Goal: Task Accomplishment & Management: Manage account settings

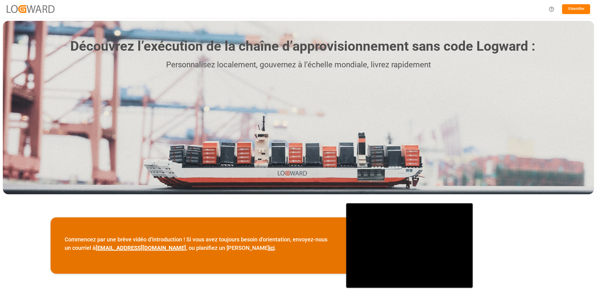
click at [574, 7] on button "S'identifier" at bounding box center [577, 9] width 28 height 10
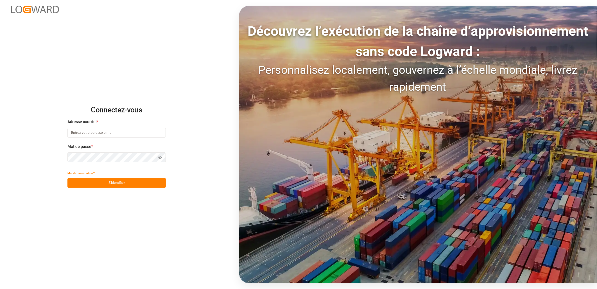
type input "[PERSON_NAME][EMAIL_ADDRESS][DOMAIN_NAME]"
click at [155, 182] on button "S'identifier" at bounding box center [117, 183] width 98 height 10
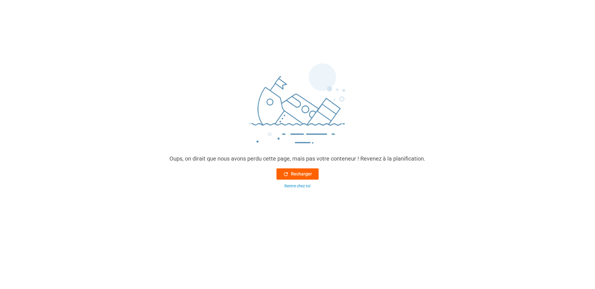
click at [308, 176] on font "Recharger" at bounding box center [301, 173] width 21 height 7
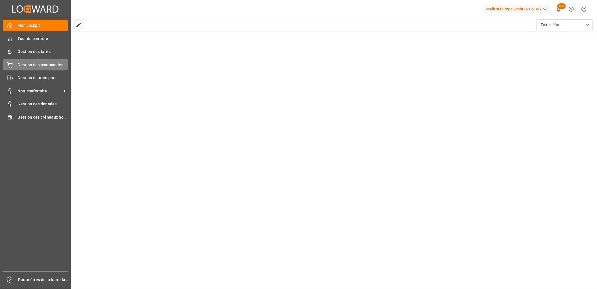
click at [41, 67] on span "Gestion des commandes" at bounding box center [43, 65] width 50 height 6
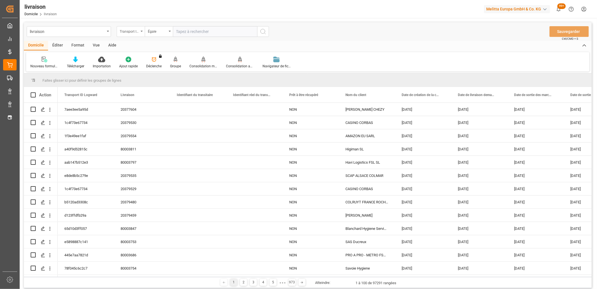
click at [141, 31] on icon "Ouvrir le menu" at bounding box center [142, 31] width 2 height 1
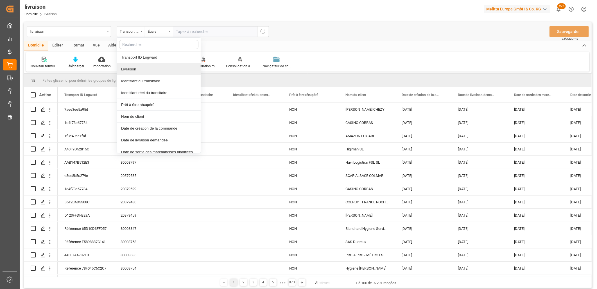
click at [141, 69] on div "Livraison" at bounding box center [159, 69] width 84 height 12
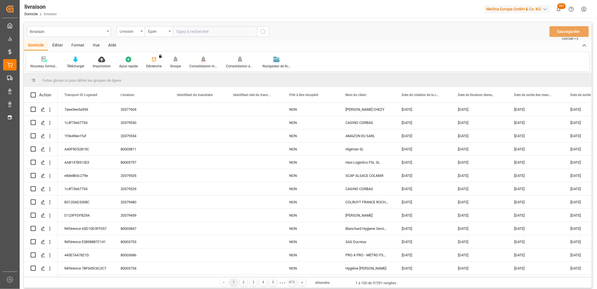
click at [211, 31] on input "text" at bounding box center [215, 31] width 84 height 11
type input "80003750"
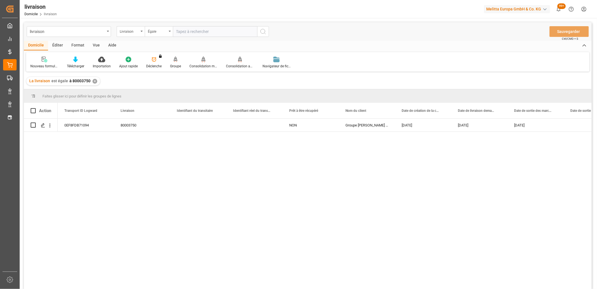
click at [94, 83] on div "✕" at bounding box center [95, 81] width 5 height 5
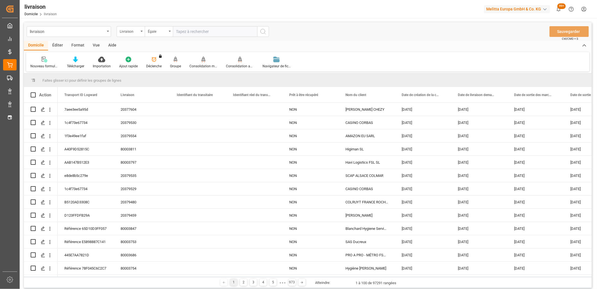
click at [181, 31] on input "text" at bounding box center [215, 31] width 84 height 11
type input "80003746"
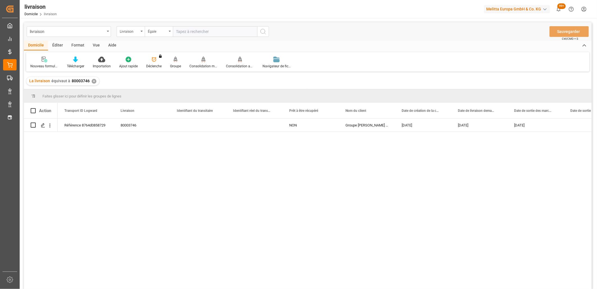
click at [92, 82] on div "✕" at bounding box center [94, 81] width 5 height 5
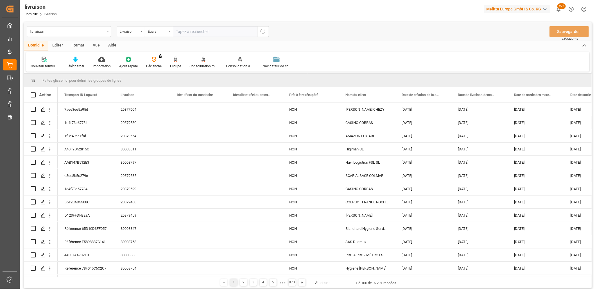
click at [200, 34] on input "text" at bounding box center [215, 31] width 84 height 11
type input "80003674"
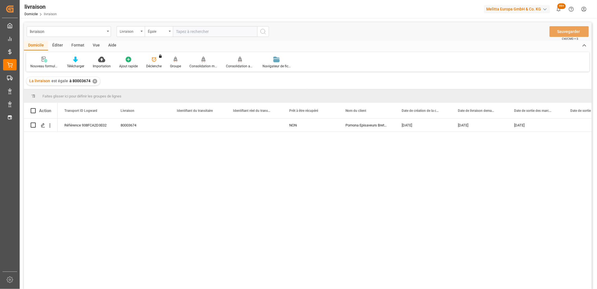
click at [95, 82] on div "✕" at bounding box center [95, 81] width 5 height 5
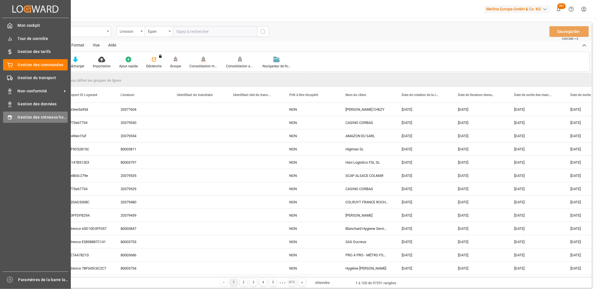
click at [49, 114] on span "Gestion des créneaux horaires" at bounding box center [43, 117] width 50 height 6
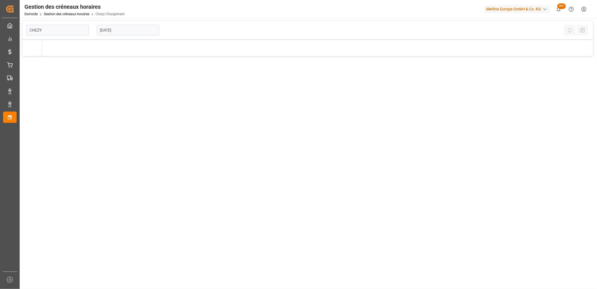
type input "Chezy Loading"
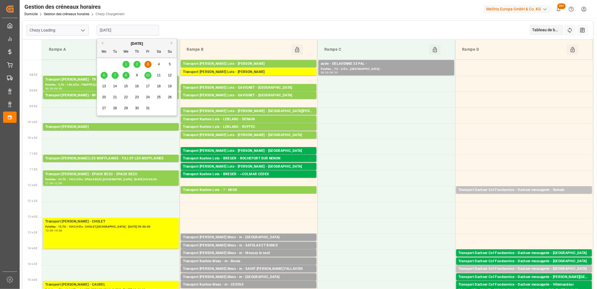
click at [141, 30] on input "[DATE]" at bounding box center [128, 30] width 62 height 11
click at [105, 75] on div "6" at bounding box center [104, 75] width 7 height 7
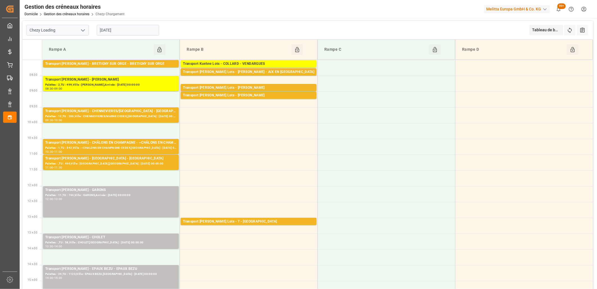
click at [134, 28] on input "[DATE]" at bounding box center [128, 30] width 62 height 11
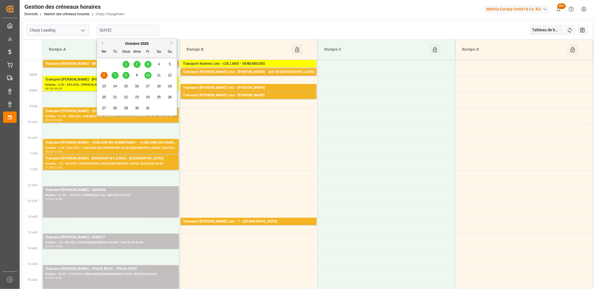
click at [116, 75] on div "7" at bounding box center [115, 75] width 7 height 7
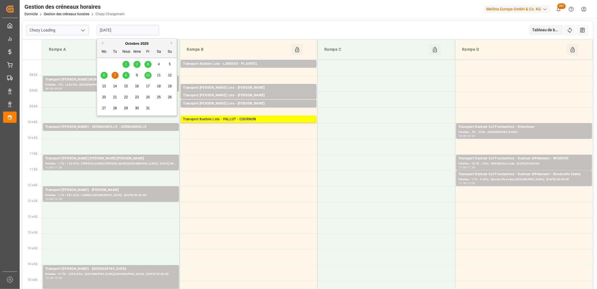
click at [148, 27] on input "[DATE]" at bounding box center [128, 30] width 62 height 11
click at [127, 76] on span "8" at bounding box center [126, 75] width 2 height 4
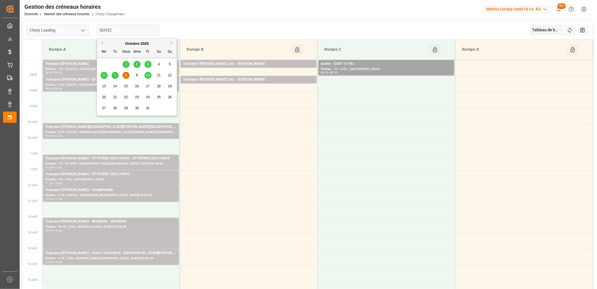
click at [142, 29] on input "[DATE]" at bounding box center [128, 30] width 62 height 11
click at [146, 74] on span "10" at bounding box center [148, 75] width 4 height 4
type input "[DATE]"
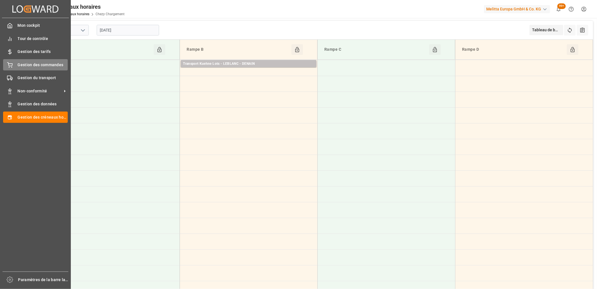
click at [11, 64] on icon at bounding box center [10, 65] width 6 height 6
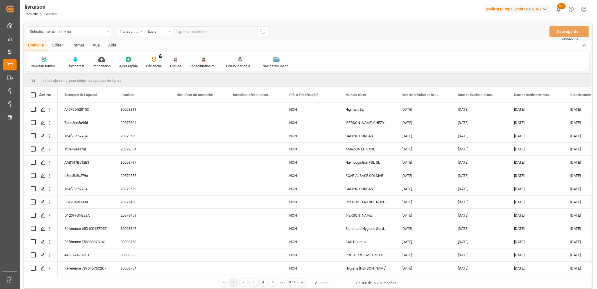
click at [140, 30] on div "Transport ID Logward" at bounding box center [131, 31] width 28 height 11
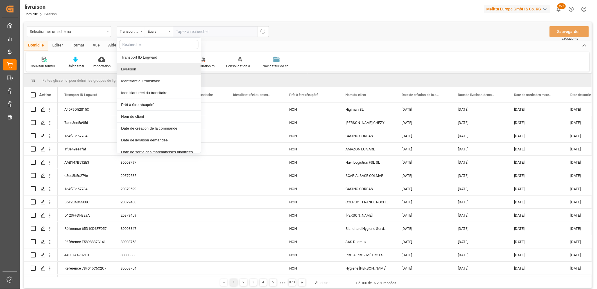
click at [142, 66] on div "Livraison" at bounding box center [159, 69] width 84 height 12
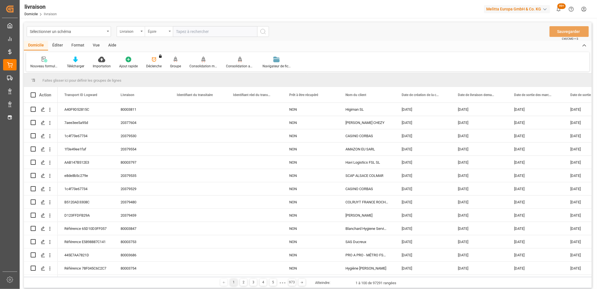
click at [172, 32] on div "Égale" at bounding box center [159, 31] width 28 height 11
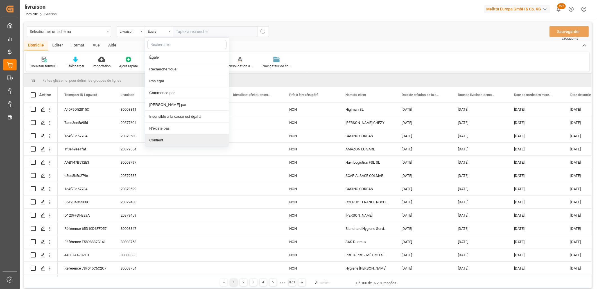
click at [174, 138] on div "Contient" at bounding box center [187, 140] width 84 height 12
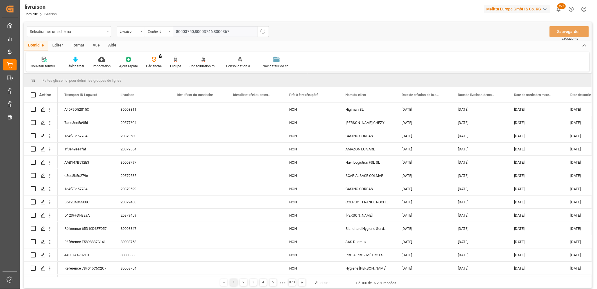
type input "80003750,80003746,80003674"
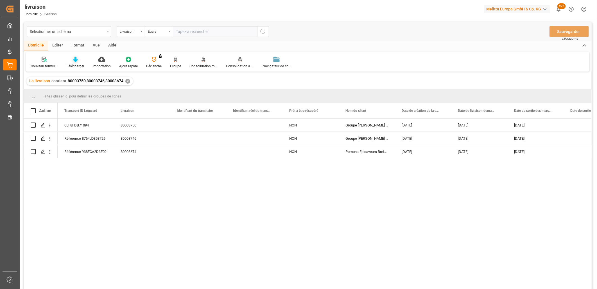
click at [76, 59] on icon at bounding box center [75, 60] width 5 height 6
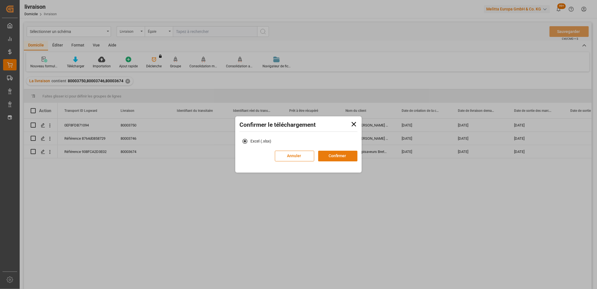
click at [345, 154] on button "Confirmer" at bounding box center [337, 155] width 39 height 11
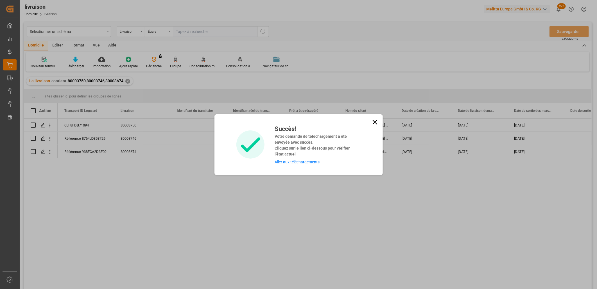
click at [303, 161] on link "Aller aux téléchargements" at bounding box center [297, 161] width 45 height 5
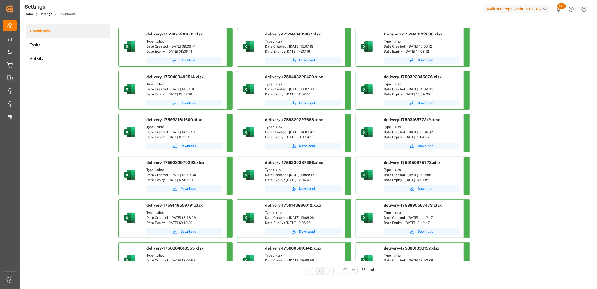
click at [185, 60] on span "Download" at bounding box center [189, 60] width 16 height 5
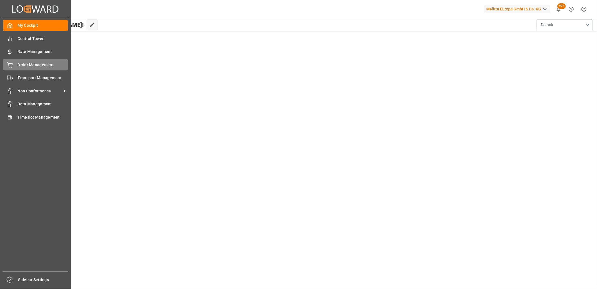
click at [8, 68] on div "Order Management Order Management" at bounding box center [35, 64] width 65 height 11
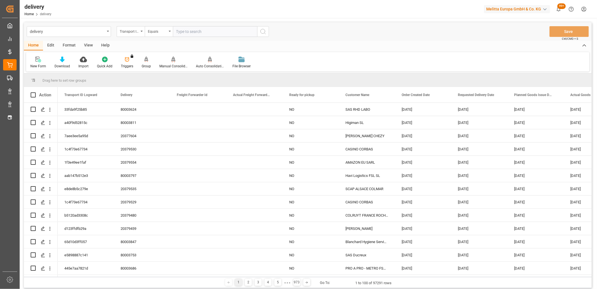
click at [141, 32] on icon "open menu" at bounding box center [142, 31] width 2 height 1
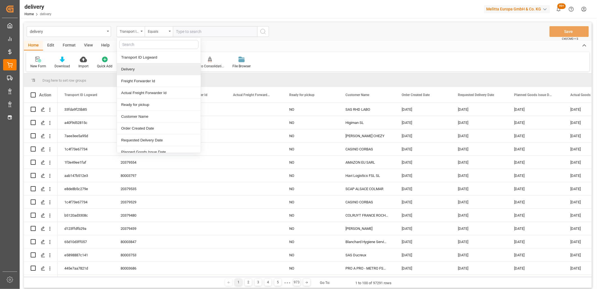
click at [139, 68] on div "Delivery" at bounding box center [159, 69] width 84 height 12
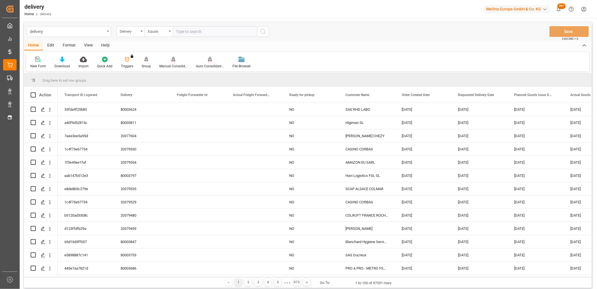
click at [192, 34] on input "text" at bounding box center [215, 31] width 84 height 11
type input "8"
type input "20379612"
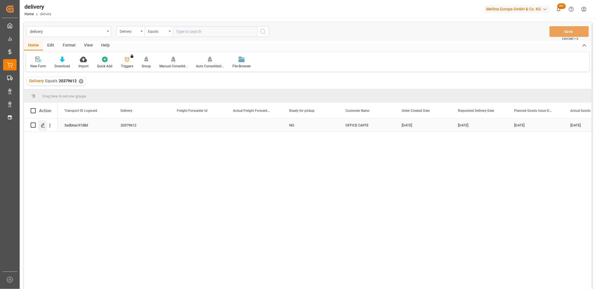
click at [43, 127] on icon "Press SPACE to select this row." at bounding box center [43, 125] width 5 height 5
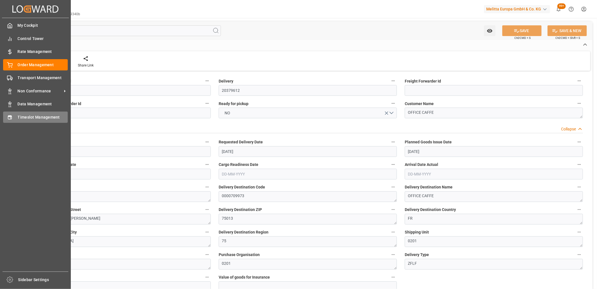
click at [34, 118] on span "Timeslot Management" at bounding box center [43, 117] width 50 height 6
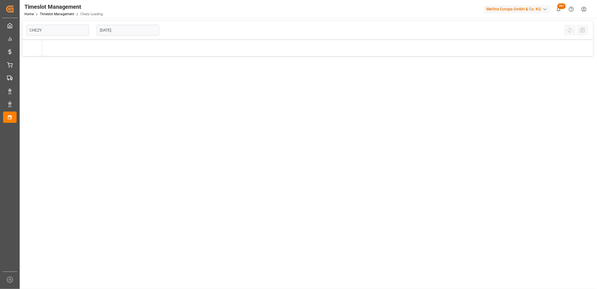
type input "Chezy Loading"
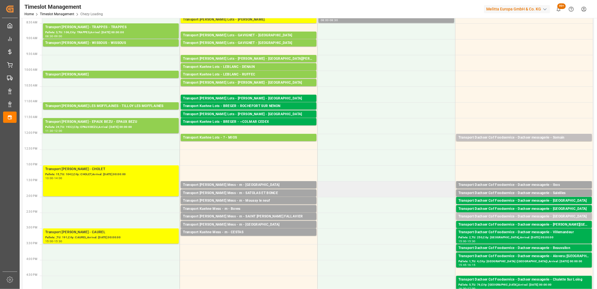
scroll to position [62, 0]
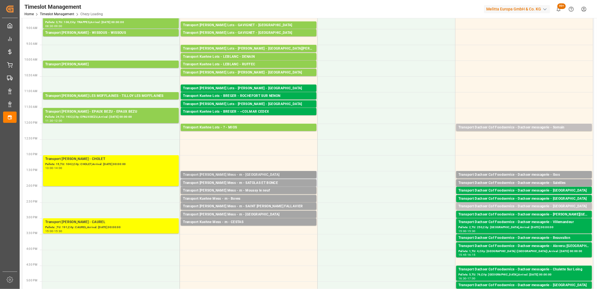
click at [266, 173] on div "Transport [PERSON_NAME] Mess - m - [GEOGRAPHIC_DATA]" at bounding box center [248, 175] width 131 height 6
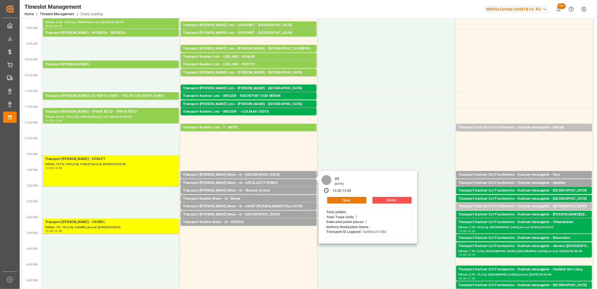
click at [347, 198] on button "Open" at bounding box center [346, 200] width 39 height 7
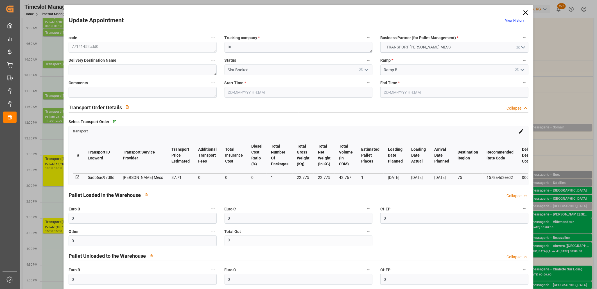
type input "03-10-2025 13:30"
type input "03-10-2025 13:45"
type input "02-10-2025 12:26"
type input "[DATE]"
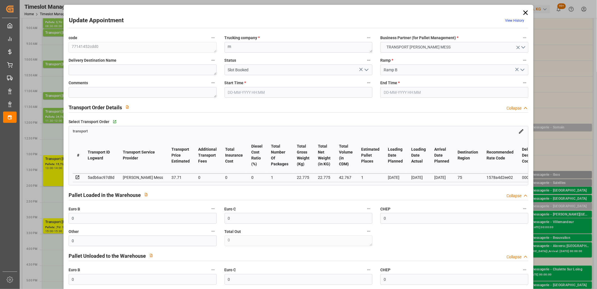
type input "[DATE]"
click at [367, 72] on icon "open menu" at bounding box center [366, 69] width 7 height 7
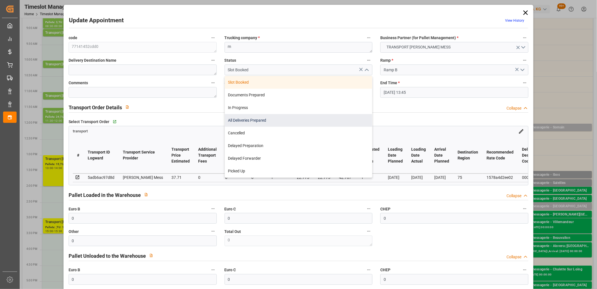
click at [293, 118] on div "All Deliveries Prepared" at bounding box center [299, 120] width 148 height 13
type input "All Deliveries Prepared"
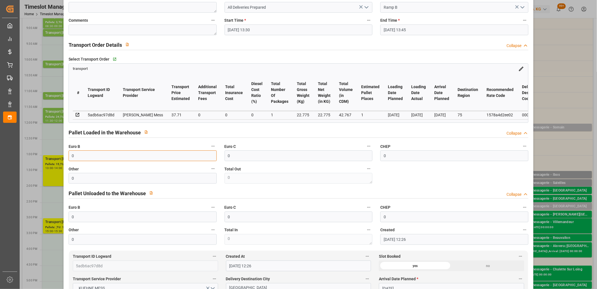
click at [101, 157] on input "0" at bounding box center [143, 155] width 148 height 11
click at [100, 176] on input "0" at bounding box center [143, 178] width 148 height 11
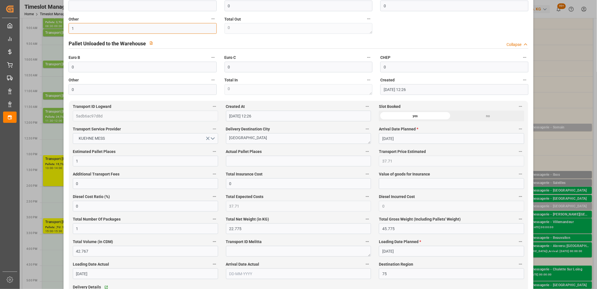
scroll to position [250, 0]
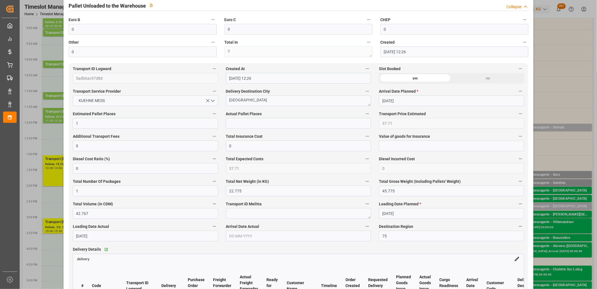
type input "1"
click at [265, 122] on input "text" at bounding box center [298, 123] width 145 height 11
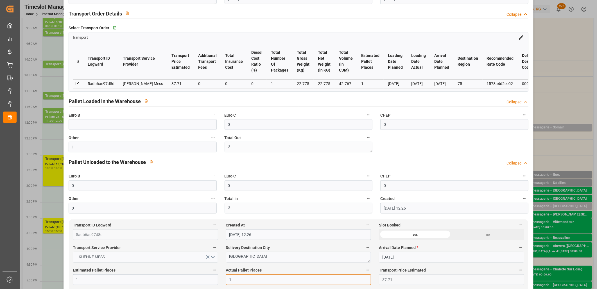
scroll to position [0, 0]
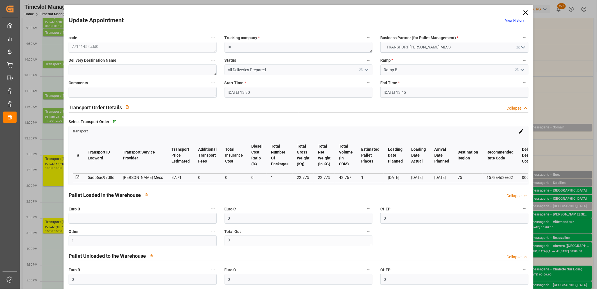
type input "1"
click at [368, 69] on icon "open menu" at bounding box center [366, 69] width 7 height 7
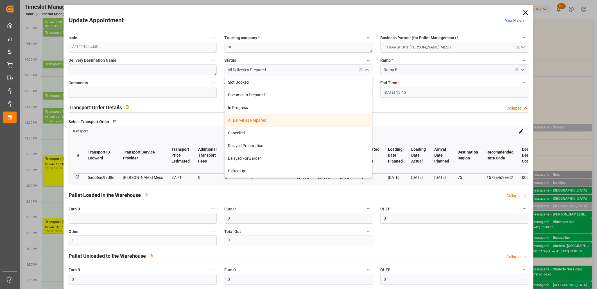
click at [313, 116] on div "All Deliveries Prepared" at bounding box center [299, 120] width 148 height 13
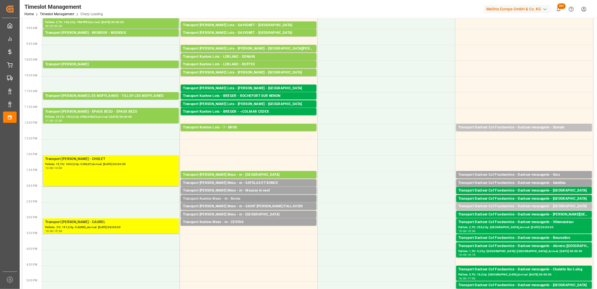
click at [265, 197] on div "Transport Kuehne Mess - m - Boves" at bounding box center [248, 199] width 131 height 6
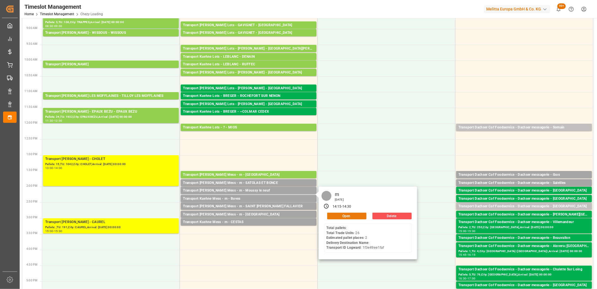
click at [341, 213] on button "Open" at bounding box center [346, 215] width 39 height 7
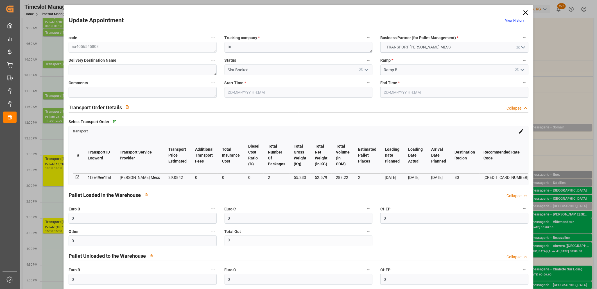
type input "03-10-2025 14:15"
type input "03-10-2025 14:30"
type input "02-10-2025 12:28"
type input "[DATE]"
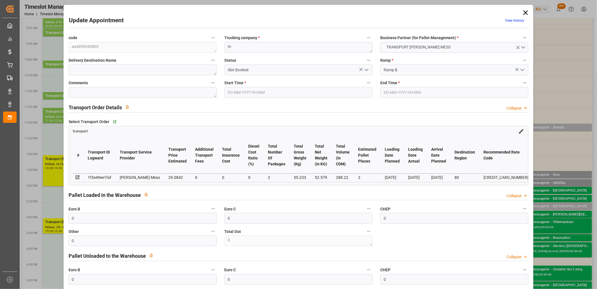
type input "[DATE]"
click at [365, 70] on polyline "open menu" at bounding box center [366, 70] width 3 height 2
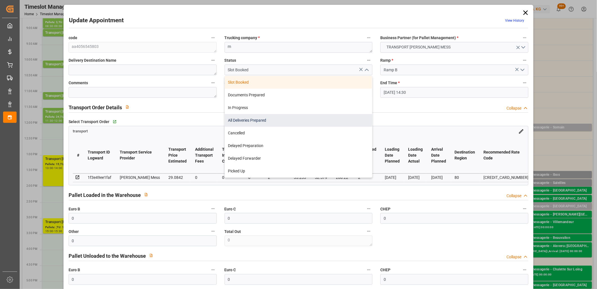
click at [252, 119] on div "All Deliveries Prepared" at bounding box center [299, 120] width 148 height 13
type input "All Deliveries Prepared"
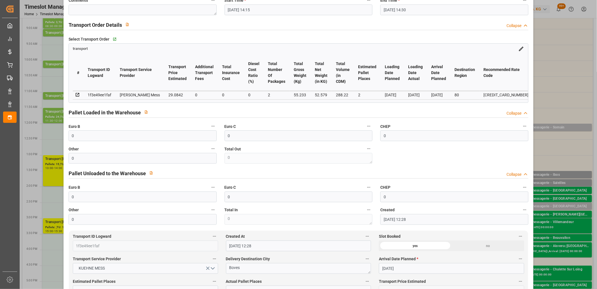
scroll to position [94, 0]
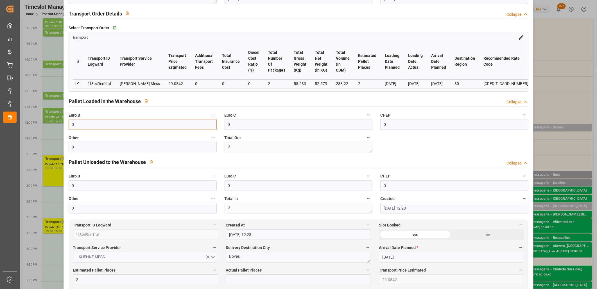
click at [105, 127] on input "0" at bounding box center [143, 124] width 148 height 11
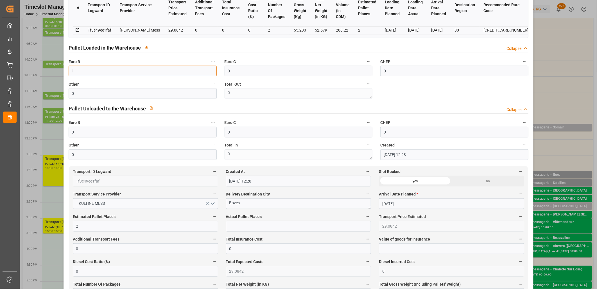
scroll to position [219, 0]
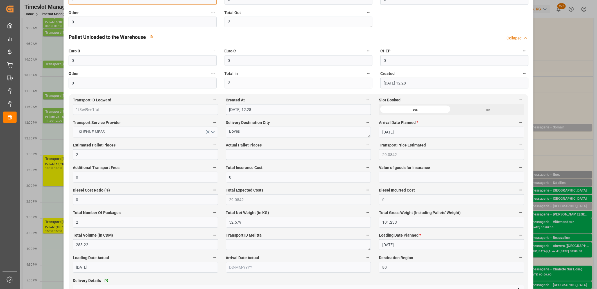
type input "1"
click at [252, 156] on input "text" at bounding box center [298, 154] width 145 height 11
type input "1"
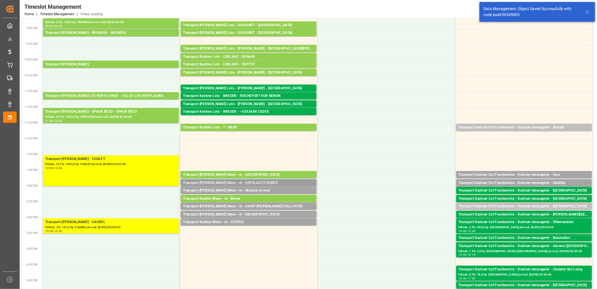
click at [257, 181] on div "Transport [PERSON_NAME] Mess - m - SATOLAS ET BONCE" at bounding box center [248, 183] width 131 height 6
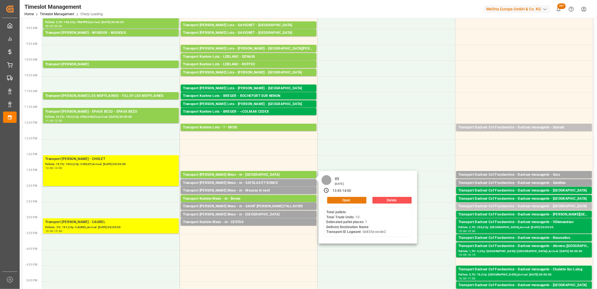
click at [352, 200] on button "Open" at bounding box center [346, 200] width 39 height 7
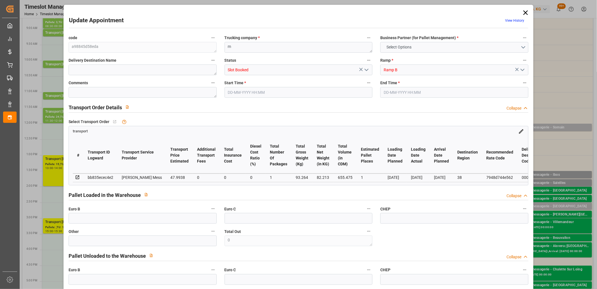
type input "0"
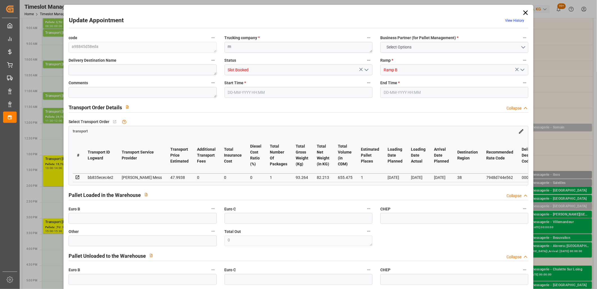
type input "0"
type input "1"
type input "47.9938"
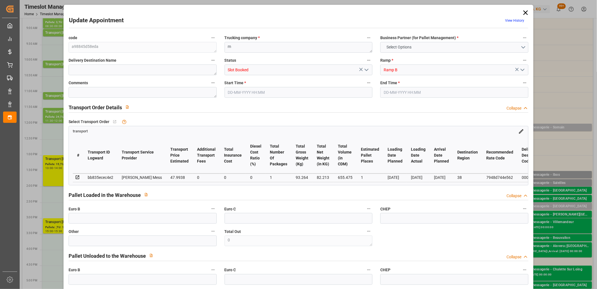
type input "0"
type input "47.9938"
type input "0"
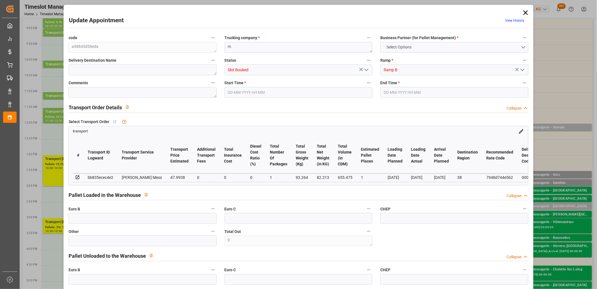
type input "1"
type input "82.213"
type input "116.264"
type input "655.475"
type input "38"
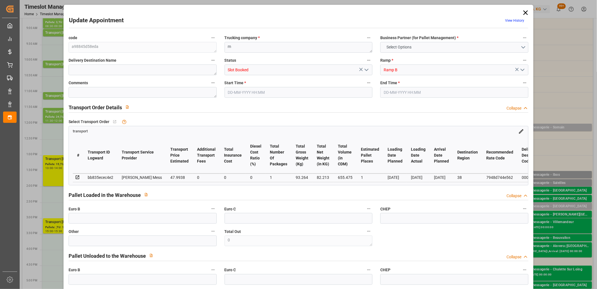
type input "0"
type input "10"
type input "1"
type input "101"
type input "93.264"
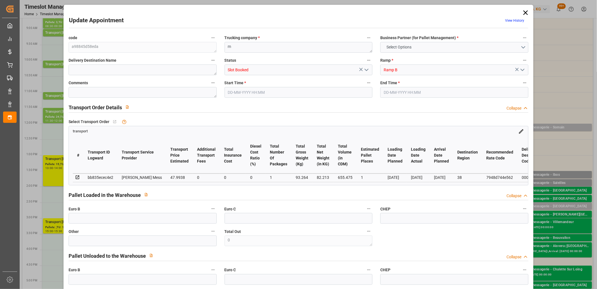
type input "0"
type input "4710.8598"
type input "0"
type input "21"
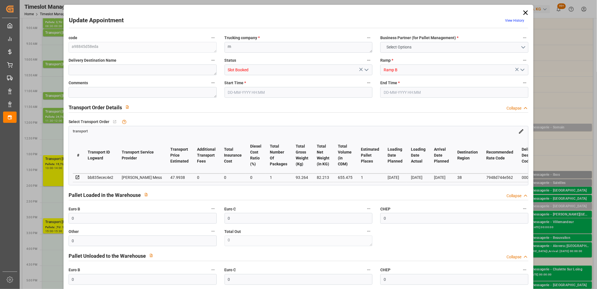
type input "35"
type input "03-10-2025 13:45"
type input "03-10-2025 14:00"
type input "02-10-2025 12:27"
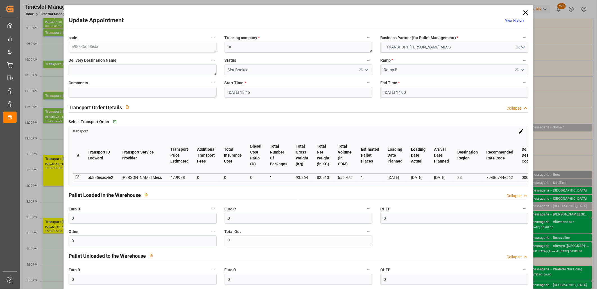
type input "[DATE]"
click at [366, 69] on icon "open menu" at bounding box center [366, 69] width 7 height 7
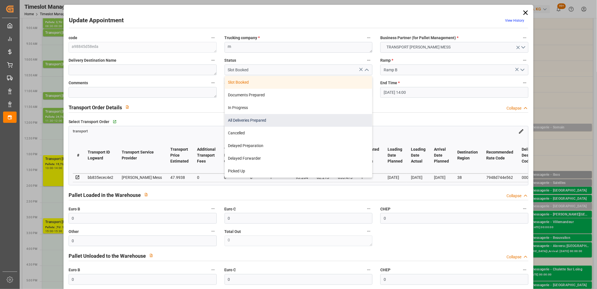
click at [268, 120] on div "All Deliveries Prepared" at bounding box center [299, 120] width 148 height 13
type input "All Deliveries Prepared"
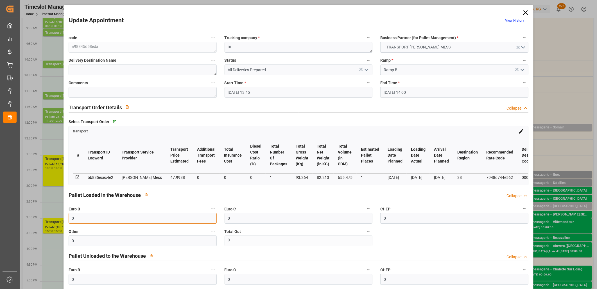
click at [86, 221] on input "0" at bounding box center [143, 218] width 148 height 11
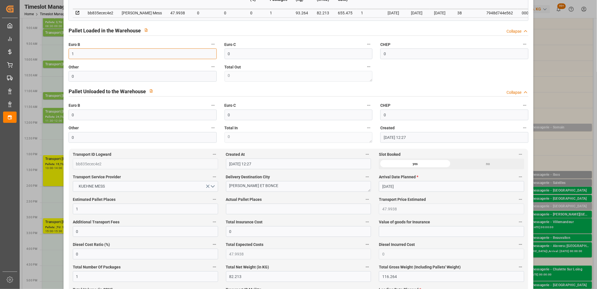
scroll to position [187, 0]
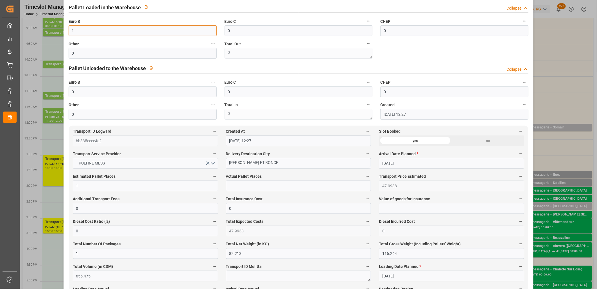
type input "1"
click at [265, 187] on input "text" at bounding box center [298, 185] width 145 height 11
type input "1"
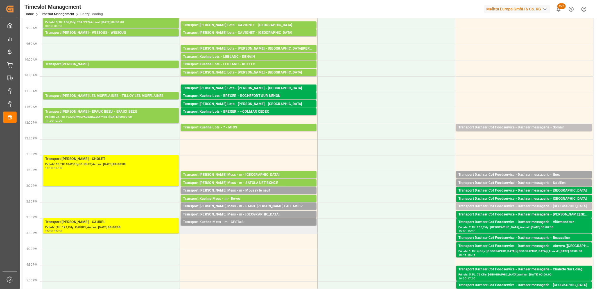
click at [240, 223] on div "Transport Kuehne Mess - m - CESTAS" at bounding box center [248, 222] width 131 height 6
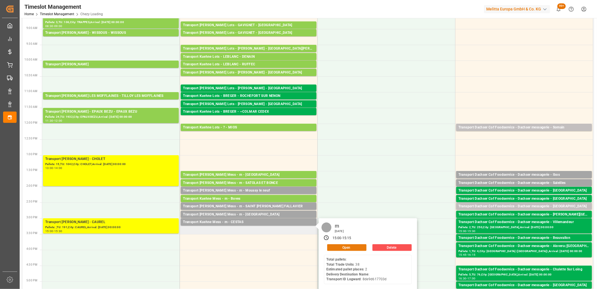
click at [359, 247] on button "Open" at bounding box center [346, 247] width 39 height 7
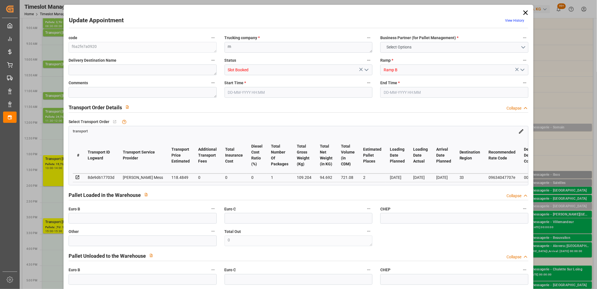
type input "0"
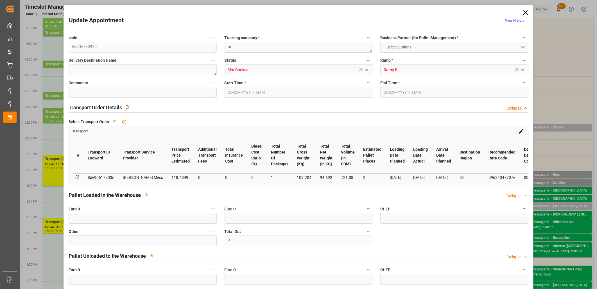
type input "0"
type input "2"
type input "118.4849"
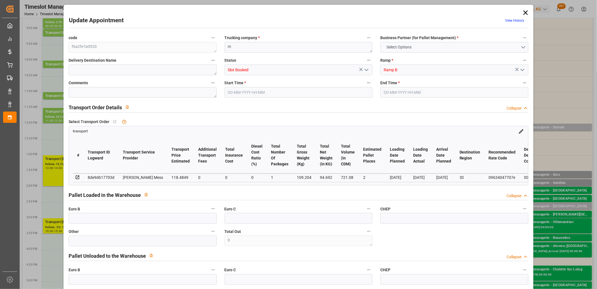
type input "0"
type input "118.4849"
type input "0"
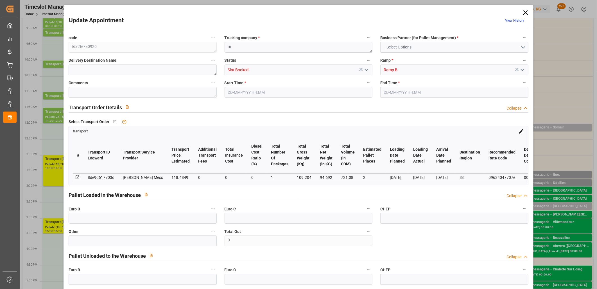
type input "1"
type input "94.692"
type input "247.204"
type input "721.08"
type input "33"
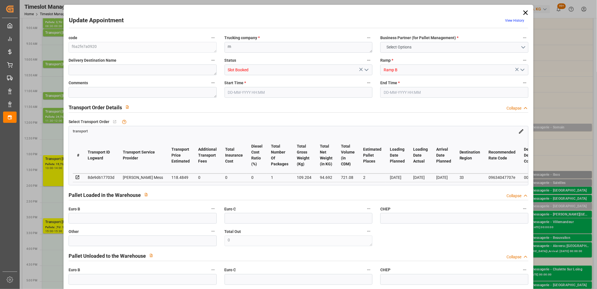
type input "0"
type input "38"
type input "6"
type input "101"
type input "109.204"
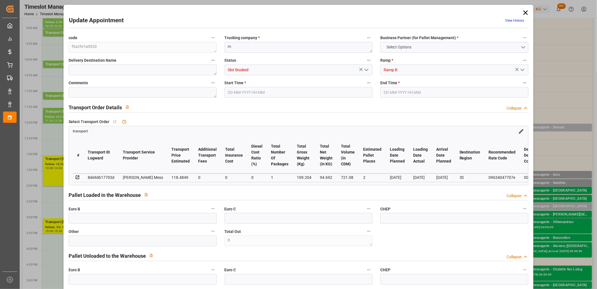
type input "0"
type input "4710.8598"
type input "0"
type input "21"
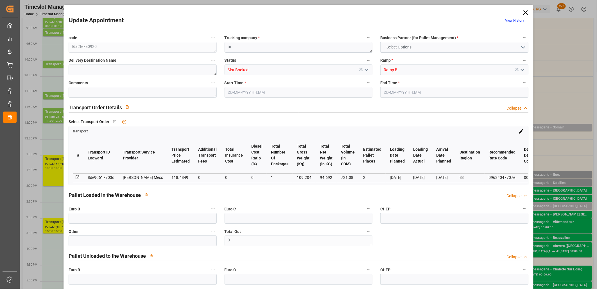
type input "35"
type input "03-10-2025 15:00"
type input "03-10-2025 15:15"
type input "02-10-2025 12:31"
type input "02-10-2025 12:30"
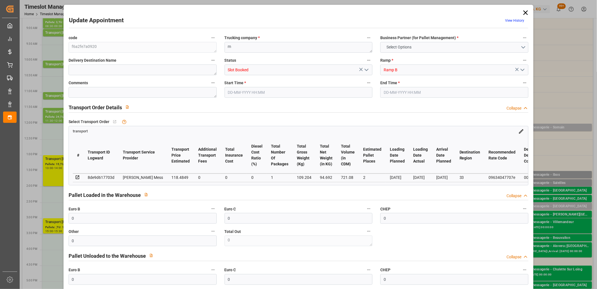
type input "[DATE]"
click at [365, 70] on polyline "open menu" at bounding box center [366, 70] width 3 height 2
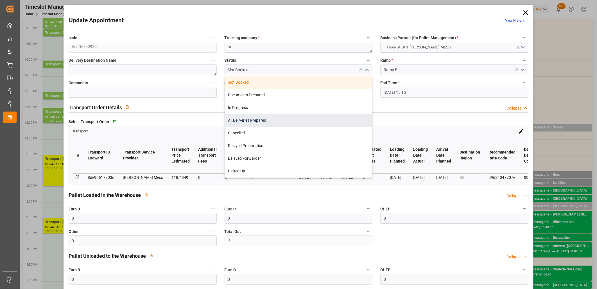
click at [321, 115] on div "All Deliveries Prepared" at bounding box center [299, 120] width 148 height 13
type input "All Deliveries Prepared"
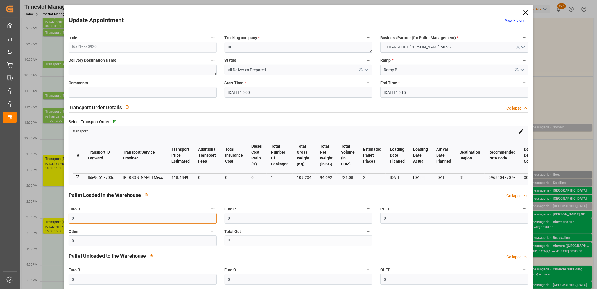
click at [136, 221] on input "0" at bounding box center [143, 218] width 148 height 11
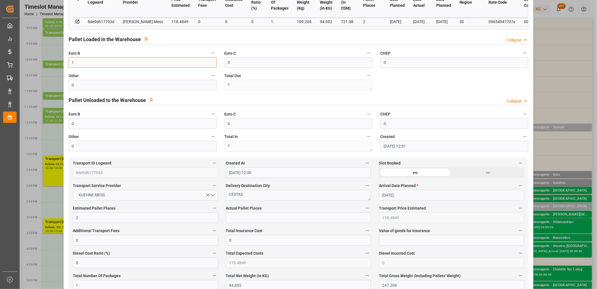
scroll to position [156, 0]
type input "1"
click at [253, 219] on input "text" at bounding box center [298, 217] width 145 height 11
type input "1"
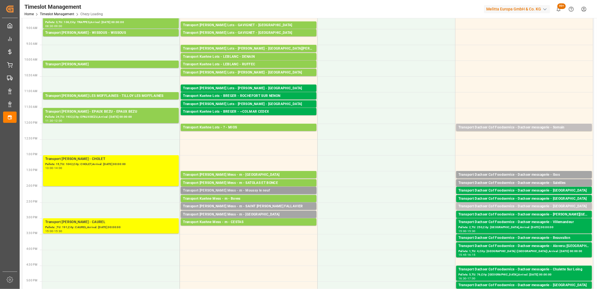
click at [271, 192] on div "Transport [PERSON_NAME] Mess - m - Moussy le neuf" at bounding box center [248, 191] width 131 height 6
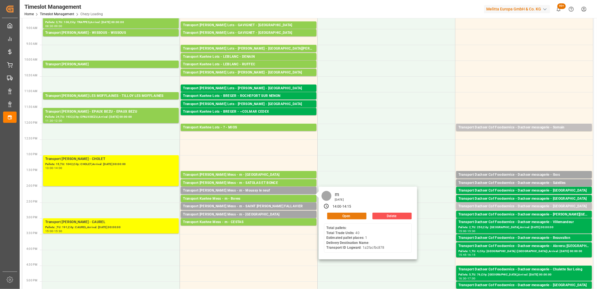
click at [342, 215] on button "Open" at bounding box center [346, 215] width 39 height 7
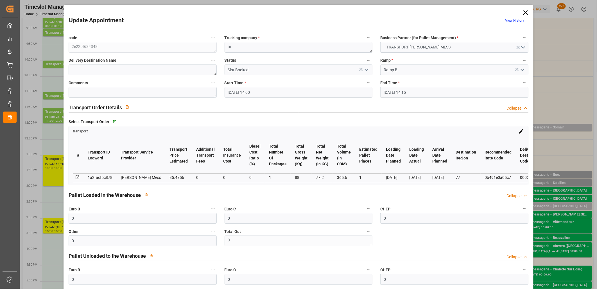
click at [367, 69] on icon "open menu" at bounding box center [366, 69] width 7 height 7
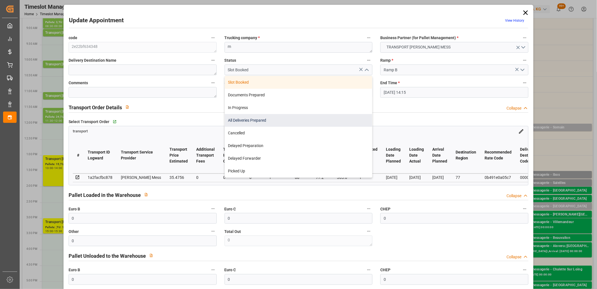
click at [254, 122] on div "All Deliveries Prepared" at bounding box center [299, 120] width 148 height 13
type input "All Deliveries Prepared"
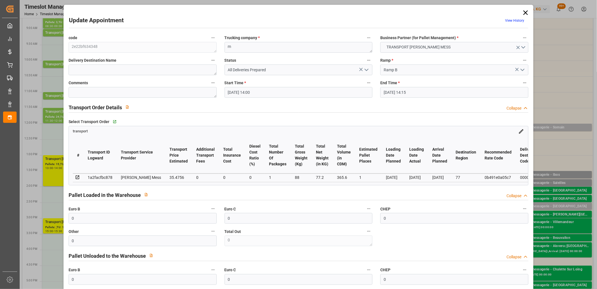
click at [123, 225] on div "Euro B 0" at bounding box center [143, 214] width 156 height 23
click at [114, 222] on input "0" at bounding box center [143, 218] width 148 height 11
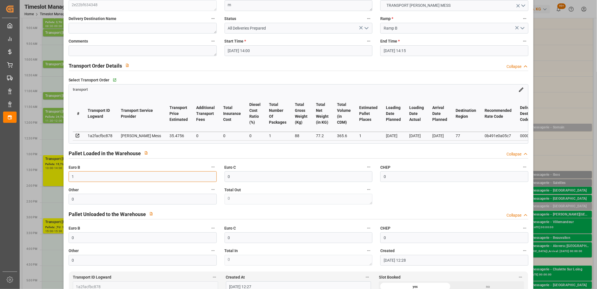
scroll to position [187, 0]
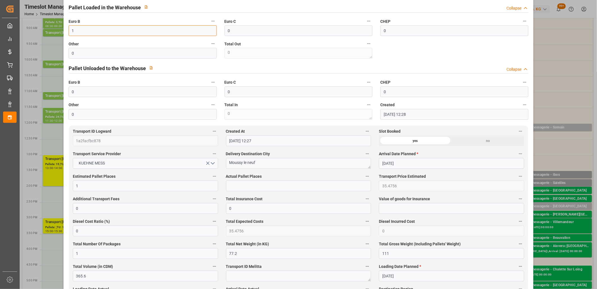
type input "1"
click at [264, 187] on input "text" at bounding box center [298, 185] width 145 height 11
type input "1"
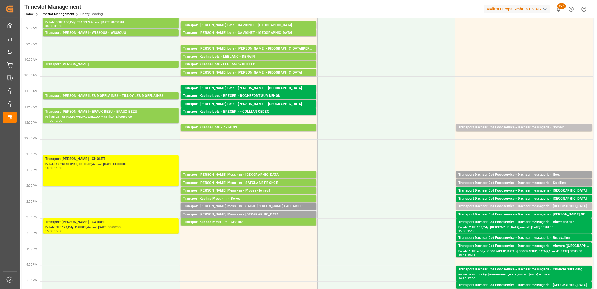
click at [260, 204] on div "Transport [PERSON_NAME] Mess - m - SAINT [PERSON_NAME] FALLAVIER" at bounding box center [248, 206] width 131 height 6
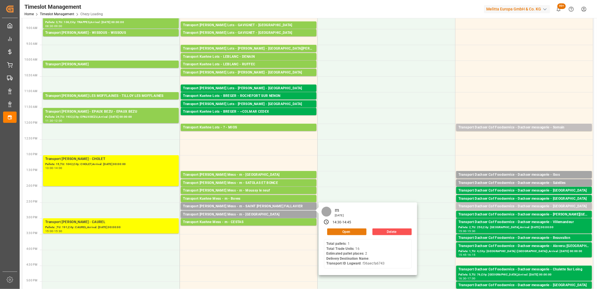
click at [356, 231] on button "Open" at bounding box center [346, 231] width 39 height 7
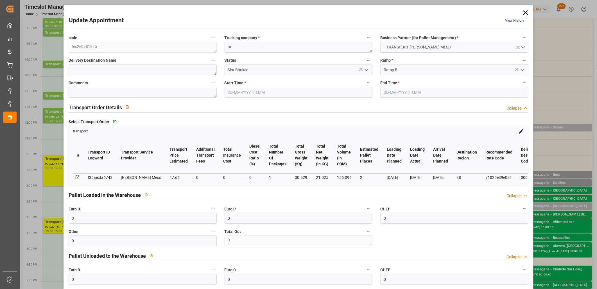
type input "03-10-2025 14:30"
type input "03-10-2025 14:45"
type input "02-10-2025 12:29"
type input "[DATE]"
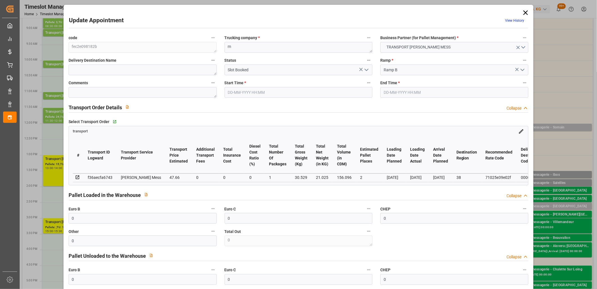
type input "[DATE]"
click at [367, 70] on icon "open menu" at bounding box center [366, 69] width 7 height 7
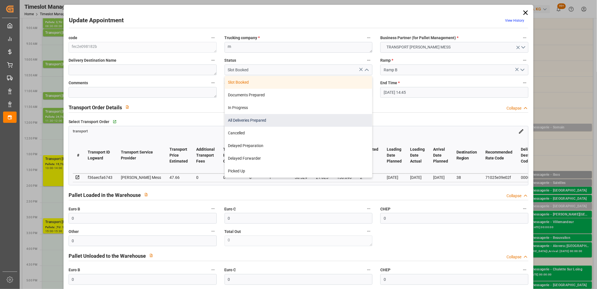
click at [280, 124] on div "All Deliveries Prepared" at bounding box center [299, 120] width 148 height 13
type input "All Deliveries Prepared"
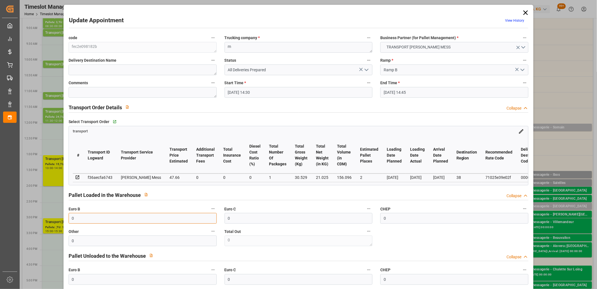
click at [131, 220] on input "0" at bounding box center [143, 218] width 148 height 11
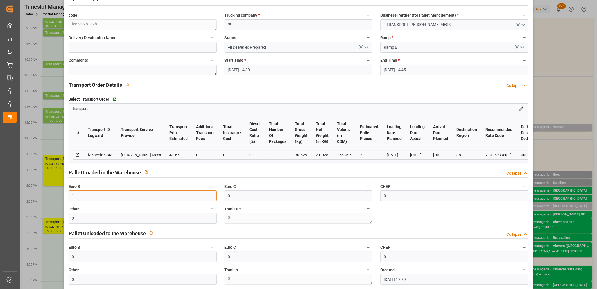
scroll to position [156, 0]
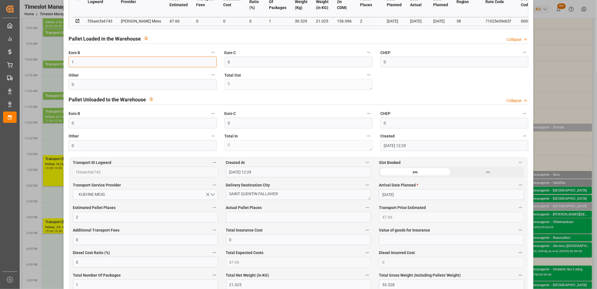
type input "1"
click at [310, 217] on input "text" at bounding box center [298, 217] width 145 height 11
type input "1"
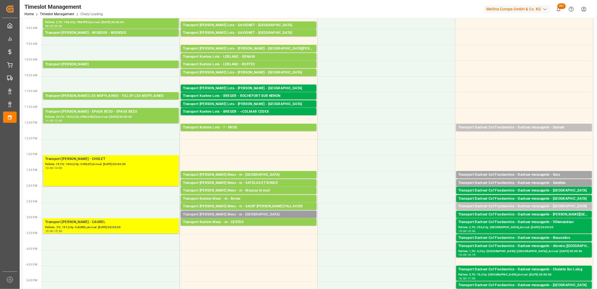
click at [280, 213] on div "Transport [PERSON_NAME] Mess - m - [GEOGRAPHIC_DATA]" at bounding box center [248, 215] width 131 height 6
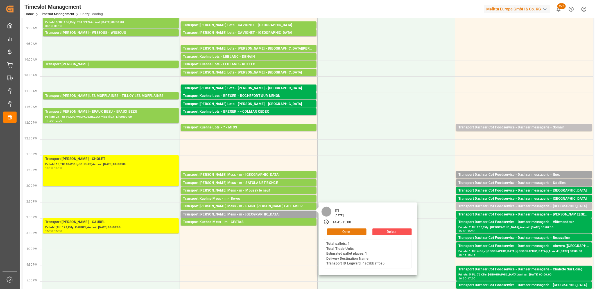
click at [354, 232] on button "Open" at bounding box center [346, 231] width 39 height 7
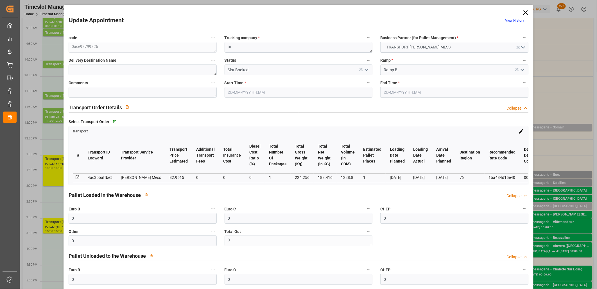
type input "03-10-2025 14:45"
type input "03-10-2025 15:00"
type input "02-10-2025 12:30"
type input "02-10-2025 12:29"
type input "[DATE]"
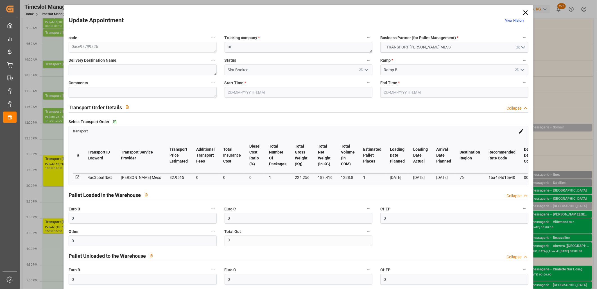
type input "[DATE]"
click at [369, 70] on icon "open menu" at bounding box center [366, 69] width 7 height 7
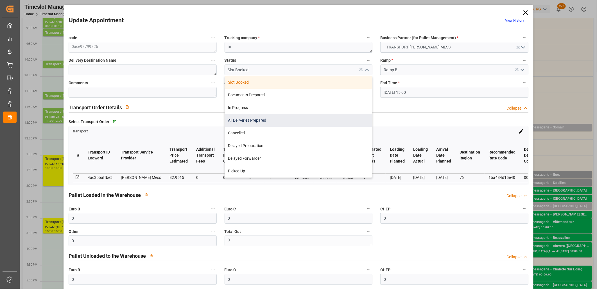
click at [271, 118] on div "All Deliveries Prepared" at bounding box center [299, 120] width 148 height 13
type input "All Deliveries Prepared"
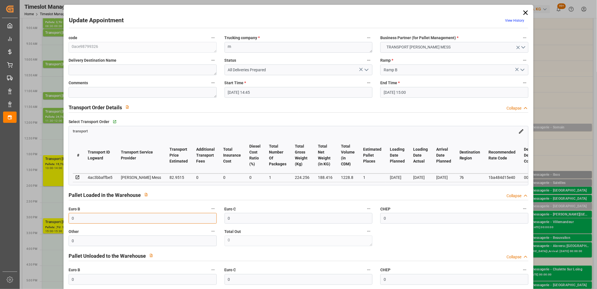
click at [93, 217] on input "0" at bounding box center [143, 218] width 148 height 11
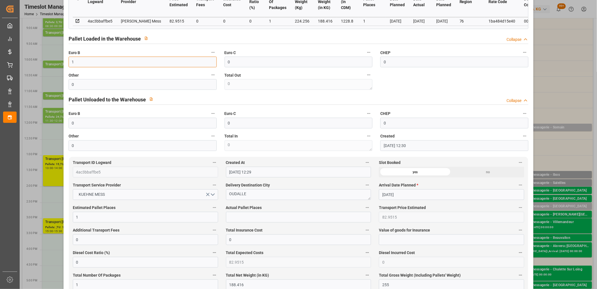
type input "1"
click at [253, 217] on input "text" at bounding box center [298, 217] width 145 height 11
type input "1"
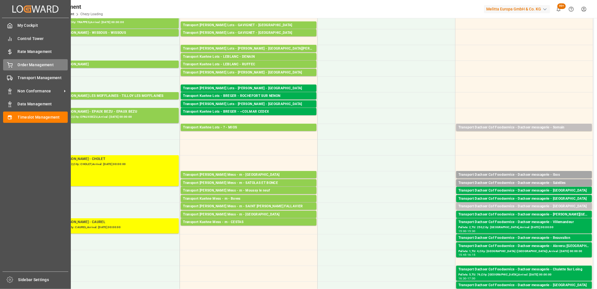
click at [36, 59] on div "Order Management Order Management" at bounding box center [35, 64] width 65 height 11
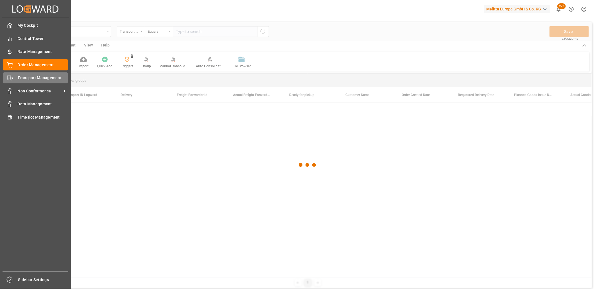
click at [7, 76] on icon at bounding box center [10, 78] width 6 height 6
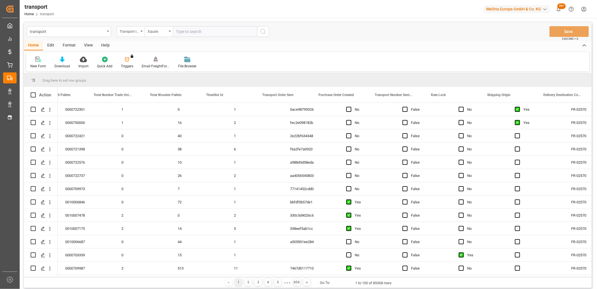
scroll to position [0, 1433]
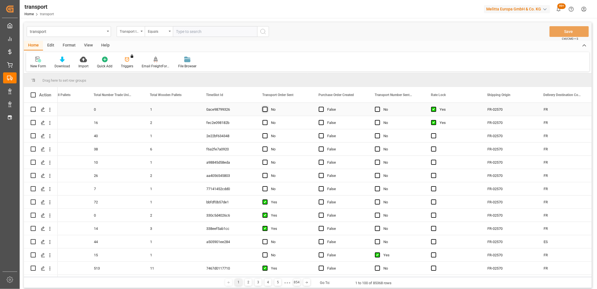
click at [263, 108] on span "Press SPACE to select this row." at bounding box center [265, 109] width 5 height 5
click at [267, 107] on input "Press SPACE to select this row." at bounding box center [267, 107] width 0 height 0
click at [266, 121] on span "Press SPACE to select this row." at bounding box center [265, 122] width 5 height 5
click at [267, 120] on input "Press SPACE to select this row." at bounding box center [267, 120] width 0 height 0
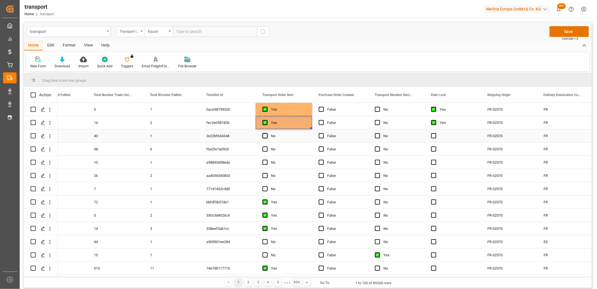
click at [266, 134] on span "Press SPACE to select this row." at bounding box center [265, 135] width 5 height 5
click at [267, 133] on input "Press SPACE to select this row." at bounding box center [267, 133] width 0 height 0
click at [266, 148] on span "Press SPACE to select this row." at bounding box center [265, 148] width 5 height 5
click at [267, 146] on input "Press SPACE to select this row." at bounding box center [267, 146] width 0 height 0
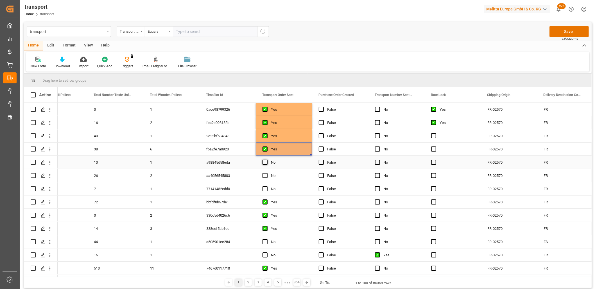
click at [265, 161] on span "Press SPACE to select this row." at bounding box center [265, 161] width 5 height 5
click at [267, 159] on input "Press SPACE to select this row." at bounding box center [267, 159] width 0 height 0
click at [264, 174] on span "Press SPACE to select this row." at bounding box center [265, 175] width 5 height 5
click at [267, 173] on input "Press SPACE to select this row." at bounding box center [267, 173] width 0 height 0
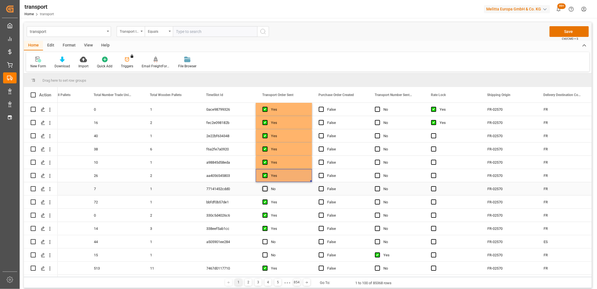
click at [266, 189] on span "Press SPACE to select this row." at bounding box center [265, 188] width 5 height 5
click at [267, 186] on input "Press SPACE to select this row." at bounding box center [267, 186] width 0 height 0
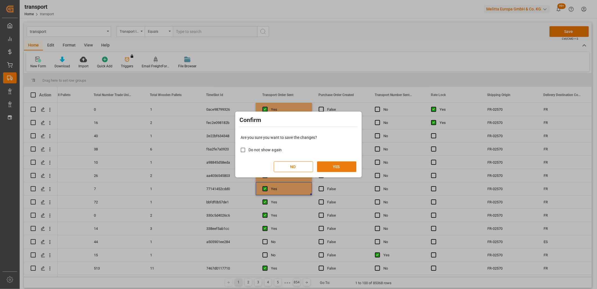
click at [335, 165] on button "YES" at bounding box center [336, 166] width 39 height 11
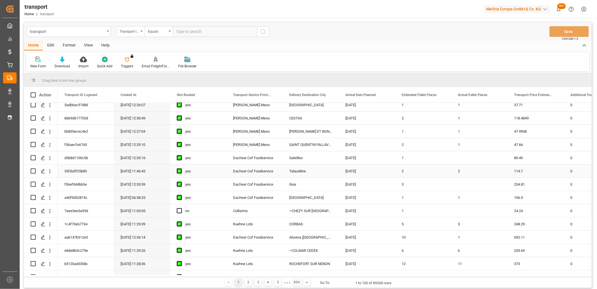
scroll to position [187, 0]
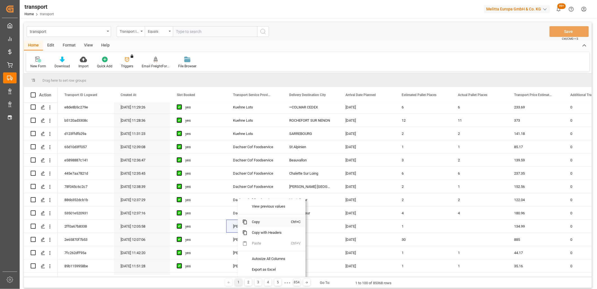
click at [268, 223] on span "Copy" at bounding box center [270, 221] width 44 height 11
click at [278, 223] on span "Copy" at bounding box center [275, 221] width 44 height 11
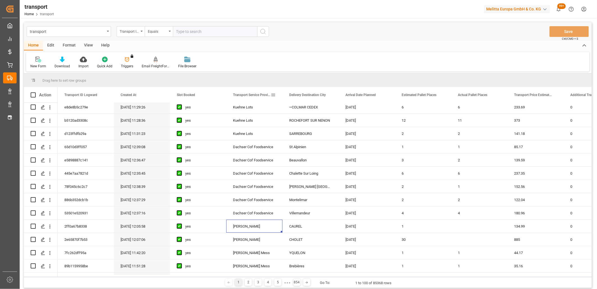
click at [271, 95] on span at bounding box center [273, 94] width 5 height 5
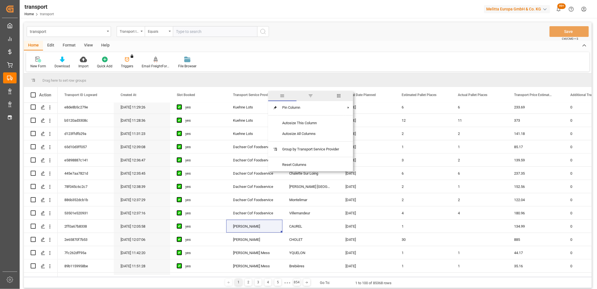
click at [311, 95] on span "filter" at bounding box center [310, 95] width 5 height 5
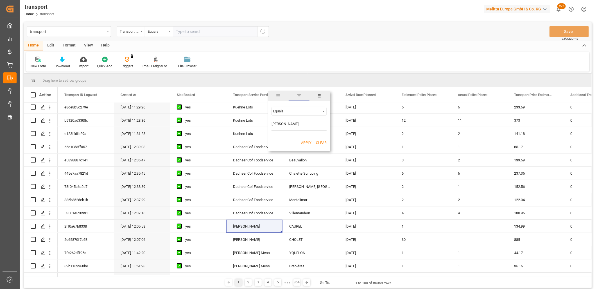
type input "Delisle"
click at [311, 142] on div "Apply Clear" at bounding box center [299, 142] width 62 height 15
click at [306, 141] on button "Apply" at bounding box center [306, 143] width 10 height 6
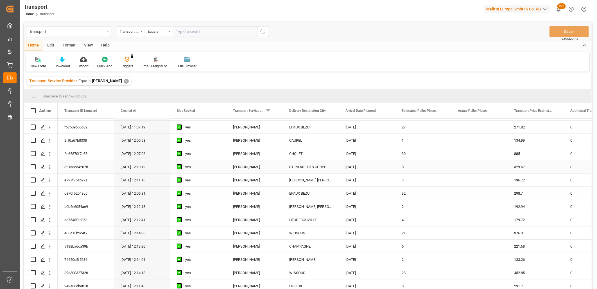
scroll to position [62, 0]
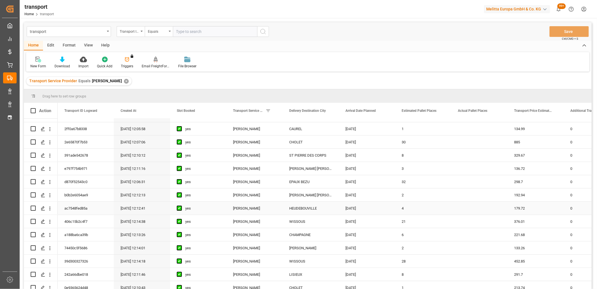
click at [33, 206] on input "Press Space to toggle row selection (unchecked)" at bounding box center [33, 207] width 5 height 5
checkbox input "true"
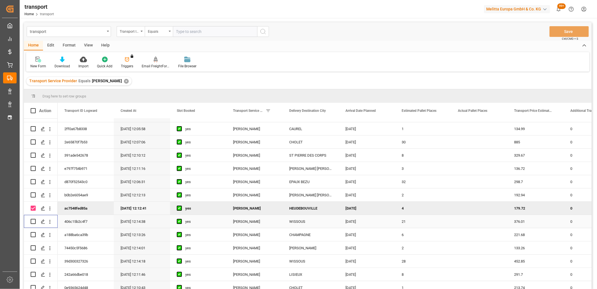
click at [35, 222] on input "Press Space to toggle row selection (unchecked)" at bounding box center [33, 221] width 5 height 5
checkbox input "true"
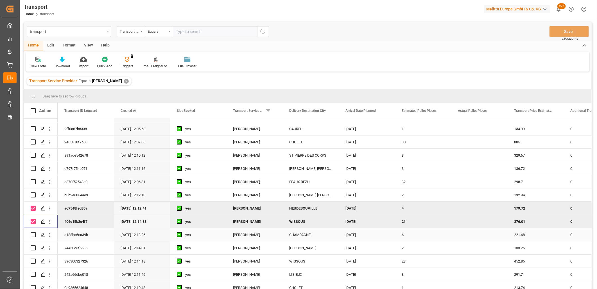
click at [32, 235] on input "Press Space to toggle row selection (unchecked)" at bounding box center [33, 234] width 5 height 5
checkbox input "true"
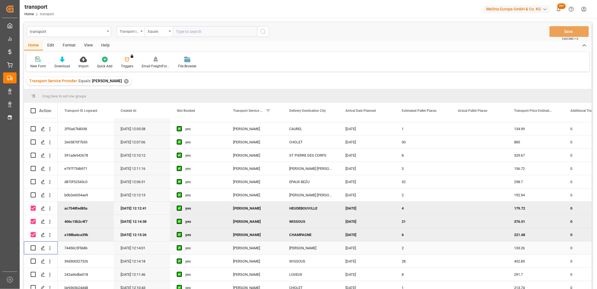
click at [34, 248] on input "Press Space to toggle row selection (unchecked)" at bounding box center [33, 247] width 5 height 5
checkbox input "true"
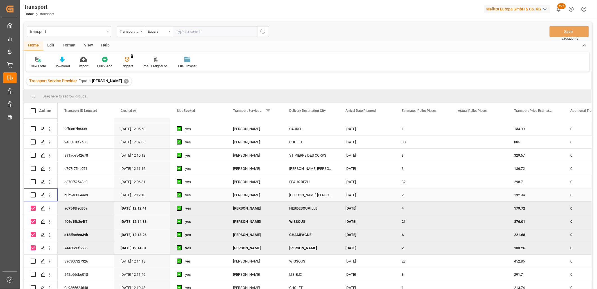
click at [34, 194] on input "Press Space to toggle row selection (unchecked)" at bounding box center [33, 194] width 5 height 5
checkbox input "true"
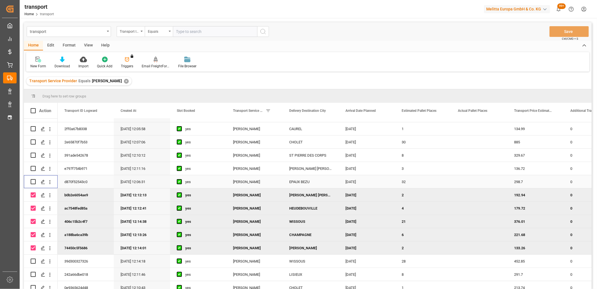
click at [33, 183] on input "Press Space to toggle row selection (unchecked)" at bounding box center [33, 181] width 5 height 5
checkbox input "true"
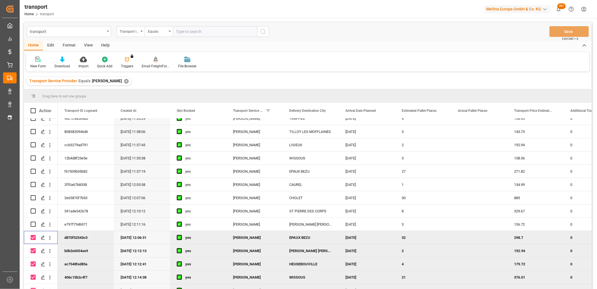
scroll to position [0, 0]
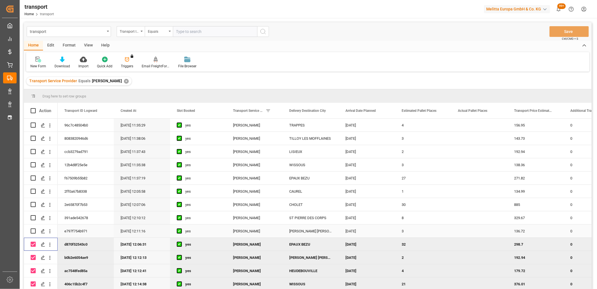
click at [33, 230] on input "Press Space to toggle row selection (unchecked)" at bounding box center [33, 230] width 5 height 5
checkbox input "true"
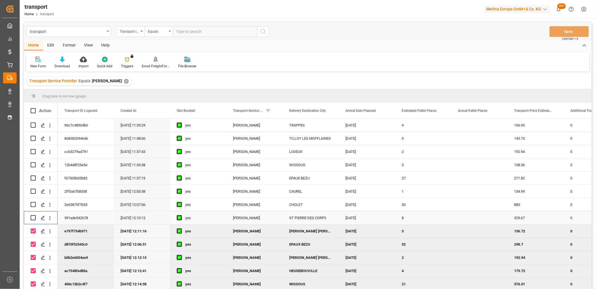
click at [34, 215] on input "Press Space to toggle row selection (unchecked)" at bounding box center [33, 217] width 5 height 5
checkbox input "true"
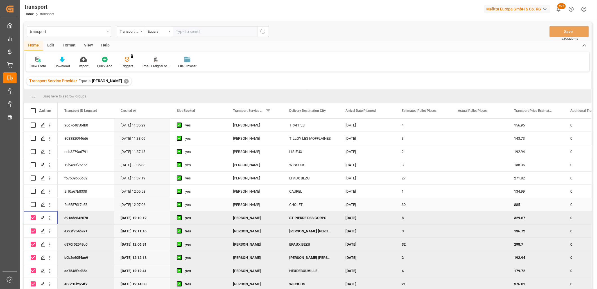
click at [33, 204] on input "Press Space to toggle row selection (unchecked)" at bounding box center [33, 204] width 5 height 5
checkbox input "true"
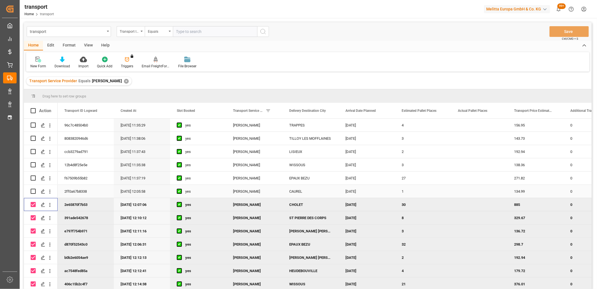
click at [34, 189] on input "Press Space to toggle row selection (unchecked)" at bounding box center [33, 190] width 5 height 5
checkbox input "true"
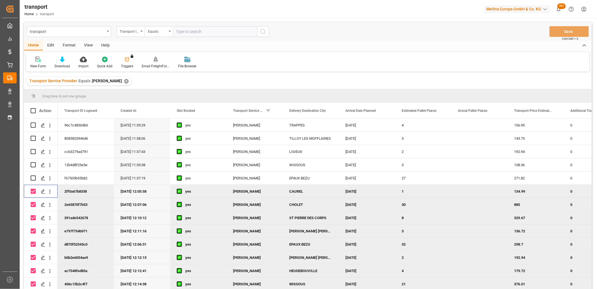
click at [34, 283] on input "Press Space to toggle row selection (checked)" at bounding box center [33, 283] width 5 height 5
checkbox input "false"
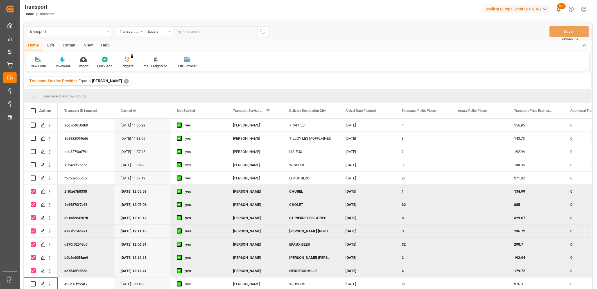
click at [34, 271] on input "Press Space to toggle row selection (checked)" at bounding box center [33, 270] width 5 height 5
checkbox input "false"
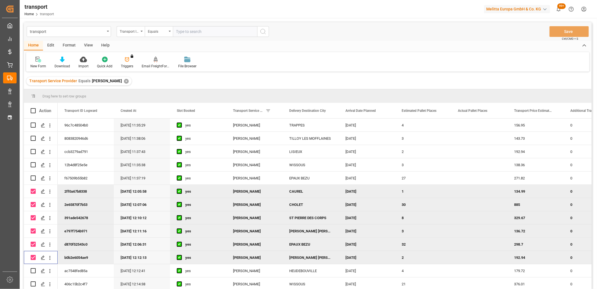
click at [33, 258] on input "Press Space to toggle row selection (checked)" at bounding box center [33, 257] width 5 height 5
checkbox input "false"
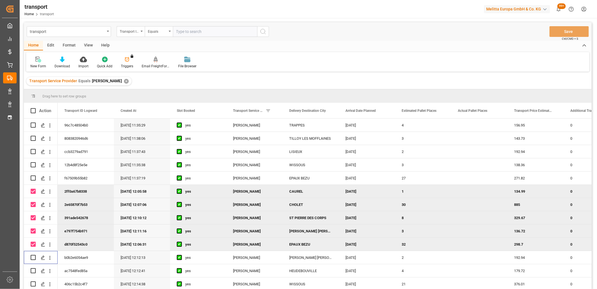
click at [32, 244] on input "Press Space to toggle row selection (checked)" at bounding box center [33, 243] width 5 height 5
checkbox input "false"
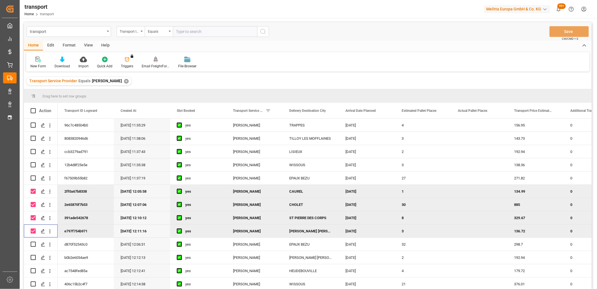
click at [32, 232] on input "Press Space to toggle row selection (checked)" at bounding box center [33, 230] width 5 height 5
checkbox input "false"
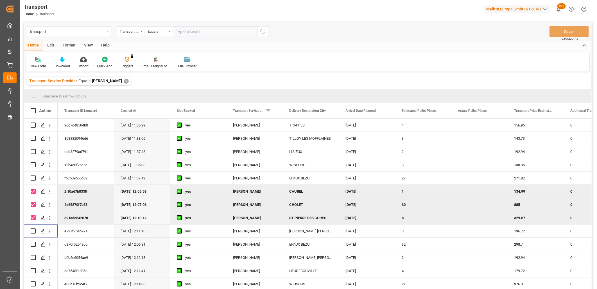
click at [33, 216] on input "Press Space to toggle row selection (checked)" at bounding box center [33, 217] width 5 height 5
checkbox input "false"
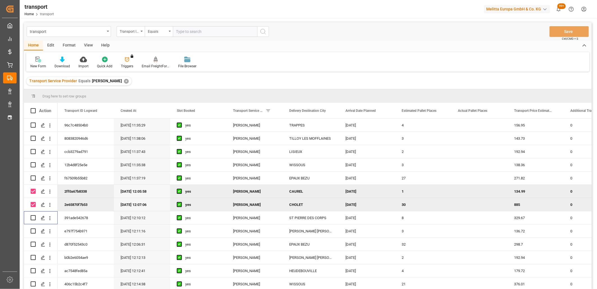
click at [33, 203] on input "Press Space to toggle row selection (checked)" at bounding box center [33, 204] width 5 height 5
checkbox input "false"
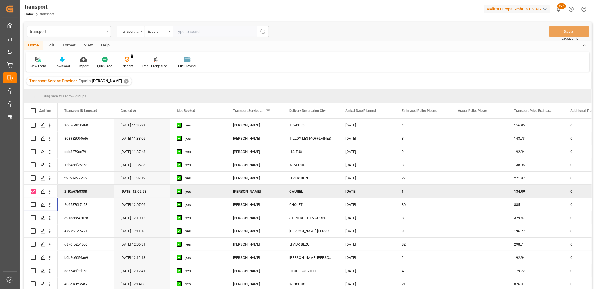
click at [34, 190] on input "Press Space to toggle row selection (checked)" at bounding box center [33, 190] width 5 height 5
checkbox input "false"
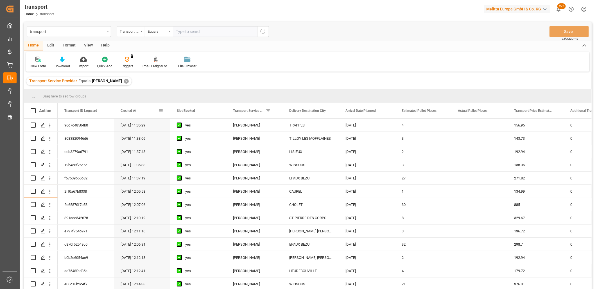
click at [162, 111] on span at bounding box center [160, 110] width 5 height 5
click at [210, 138] on input "date" at bounding box center [186, 140] width 55 height 11
type input "2025-10-02"
click at [194, 158] on button "Apply" at bounding box center [194, 159] width 10 height 6
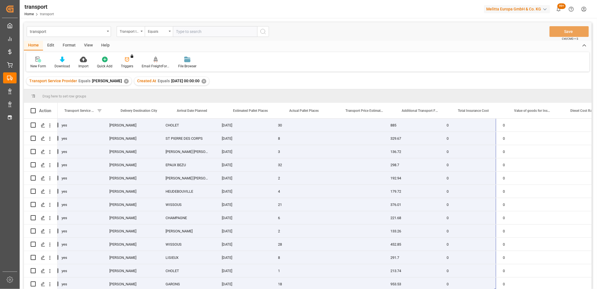
scroll to position [0, 169]
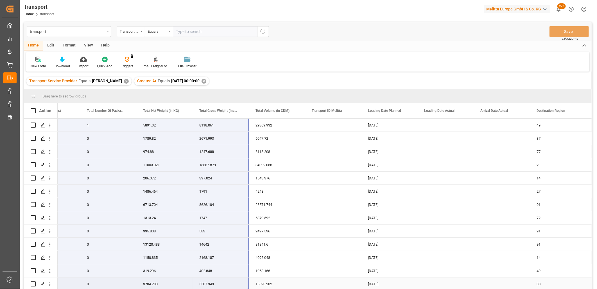
drag, startPoint x: 66, startPoint y: 122, endPoint x: 229, endPoint y: 277, distance: 225.4
click at [264, 236] on span "Copy" at bounding box center [257, 237] width 44 height 11
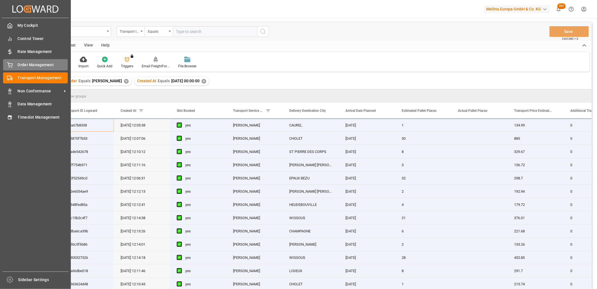
click at [9, 65] on icon at bounding box center [10, 65] width 6 height 6
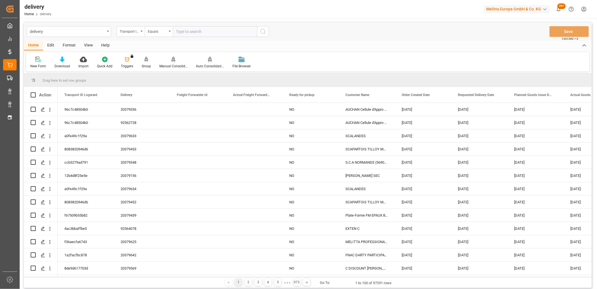
click at [597, 152] on html "Created by potrace 1.15, written by Peter Selinger 2001-2017 Created by potrace…" at bounding box center [298, 144] width 597 height 289
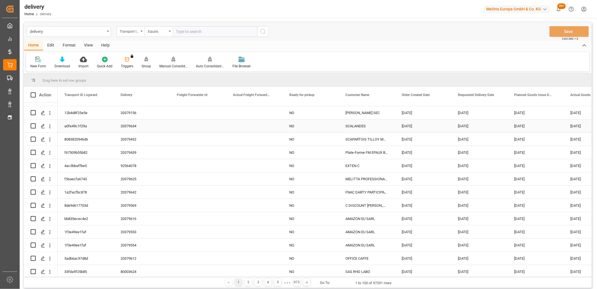
scroll to position [62, 0]
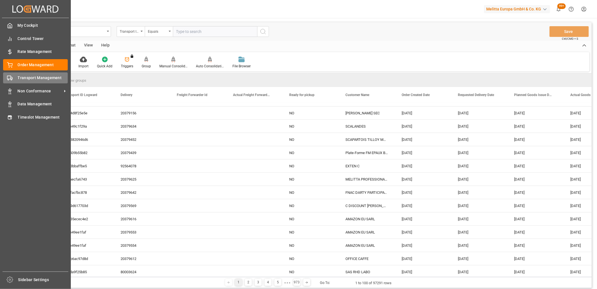
click at [11, 77] on polygon at bounding box center [12, 78] width 2 height 2
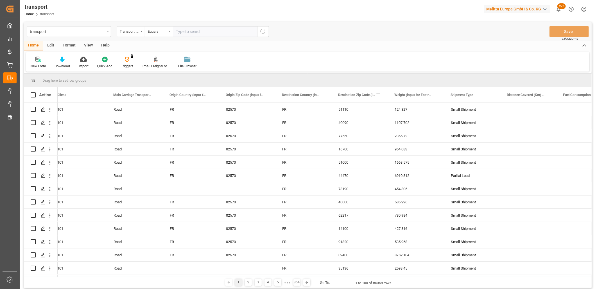
click at [380, 93] on span at bounding box center [378, 94] width 5 height 5
click at [393, 126] on input "Filter Value" at bounding box center [404, 125] width 55 height 11
type input "91070"
click at [407, 141] on button "Apply" at bounding box center [411, 143] width 10 height 6
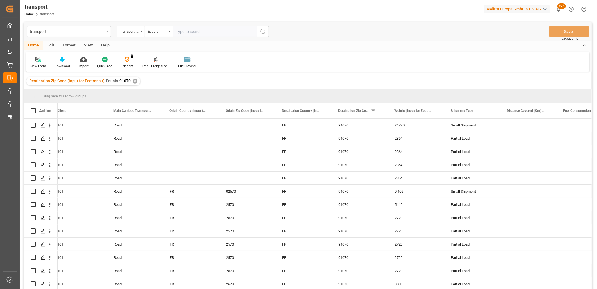
click at [595, 252] on main "transport Transport ID Logward Equals Save Ctrl/CMD + S Home Edit Format View H…" at bounding box center [308, 162] width 577 height 281
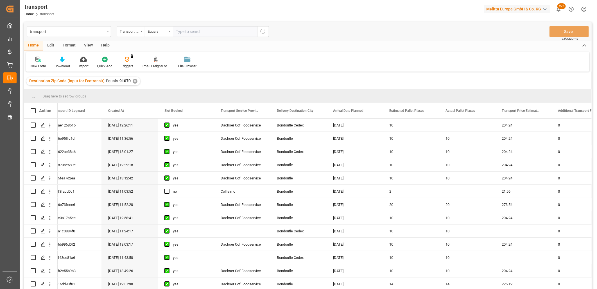
click at [593, 175] on main "transport Transport ID Logward Equals Save Ctrl/CMD + S Home Edit Format View H…" at bounding box center [308, 162] width 577 height 281
click at [594, 181] on main "transport Transport ID Logward Equals Save Ctrl/CMD + S Home Edit Format View H…" at bounding box center [308, 162] width 577 height 281
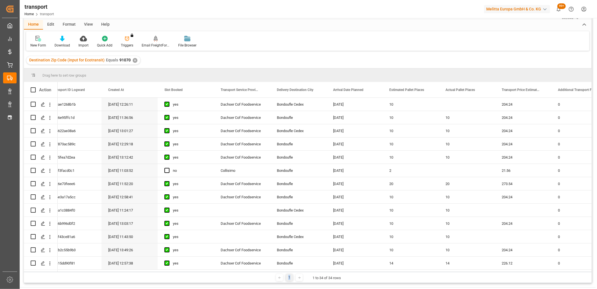
scroll to position [62, 0]
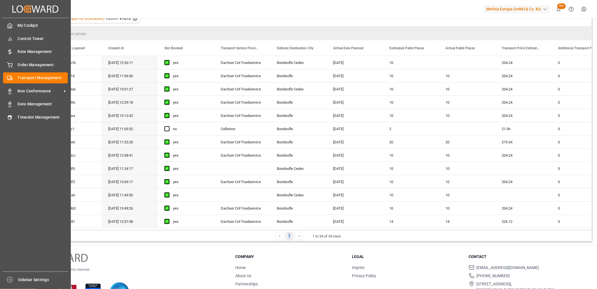
drag, startPoint x: 107, startPoint y: 228, endPoint x: 33, endPoint y: 222, distance: 75.0
click at [3, 228] on div "Created by potrace 1.15, written by Peter Selinger 2001-2017 Created by potrace…" at bounding box center [298, 144] width 597 height 289
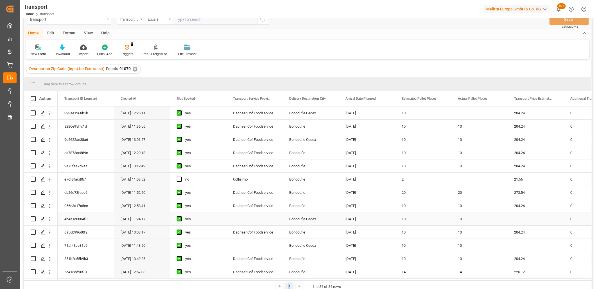
scroll to position [0, 0]
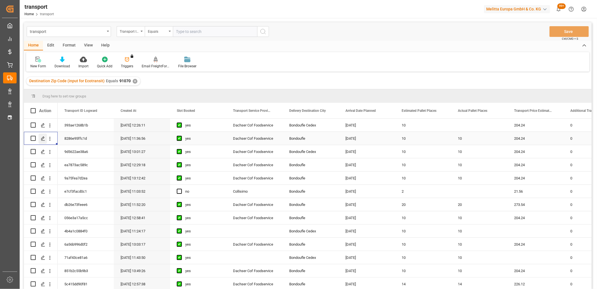
click at [44, 139] on icon "Press SPACE to select this row." at bounding box center [43, 138] width 5 height 5
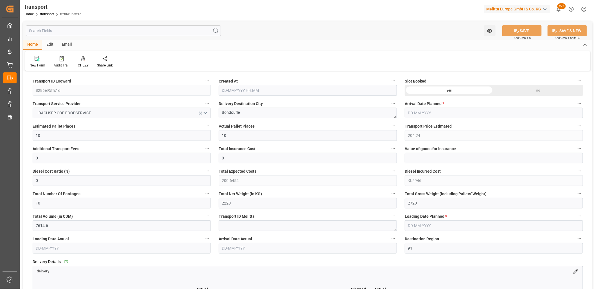
type input "28-08-2025 11:36"
type input "04-09-2025"
type input "03-09-2025"
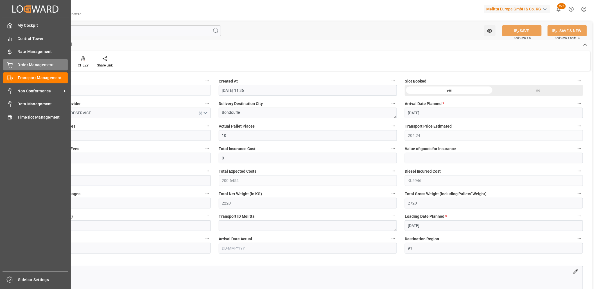
click at [18, 67] on span "Order Management" at bounding box center [43, 65] width 50 height 6
